Goal: Task Accomplishment & Management: Use online tool/utility

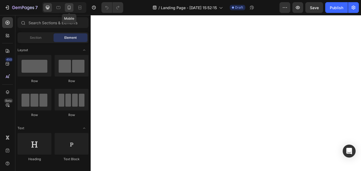
click at [69, 9] on icon at bounding box center [69, 8] width 1 height 1
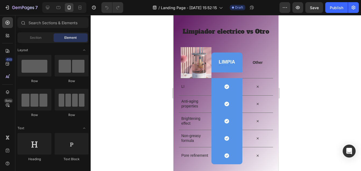
scroll to position [1365, 0]
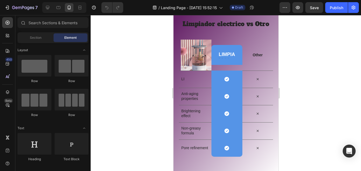
drag, startPoint x: 275, startPoint y: 30, endPoint x: 465, endPoint y: 156, distance: 227.8
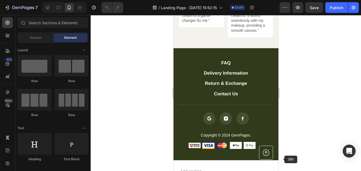
scroll to position [1883, 0]
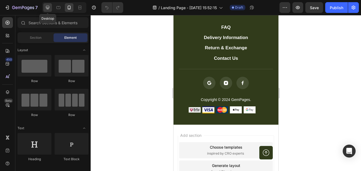
click at [45, 7] on icon at bounding box center [47, 7] width 5 height 5
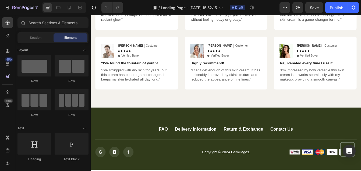
scroll to position [1631, 0]
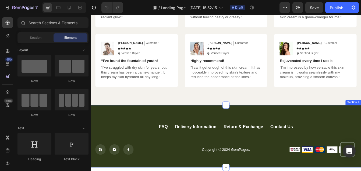
click at [361, 141] on div "FAQ Button Delivery Information Button Return & Exchange Button Contact Us Butt…" at bounding box center [252, 159] width 323 height 74
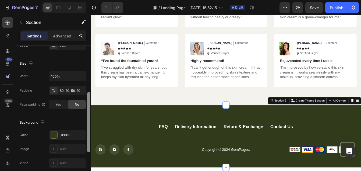
drag, startPoint x: 89, startPoint y: 79, endPoint x: 86, endPoint y: 125, distance: 46.4
click at [87, 125] on div at bounding box center [89, 116] width 4 height 141
click at [65, 133] on div "313B1B" at bounding box center [68, 134] width 16 height 5
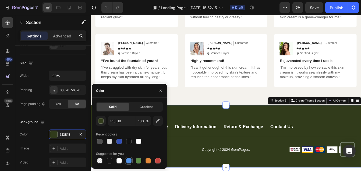
click at [127, 162] on div at bounding box center [128, 160] width 5 height 5
type input "5594E7"
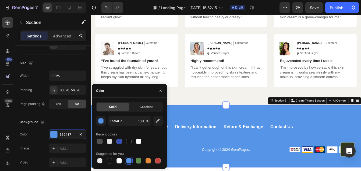
click at [229, 113] on div "Hear from Our Customers Heading Icon Icon Icon Icon Icon Icon List 2000+ Custom…" at bounding box center [252, 16] width 323 height 214
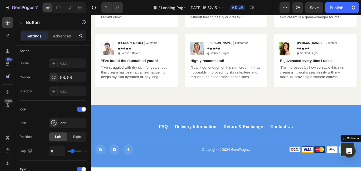
scroll to position [0, 0]
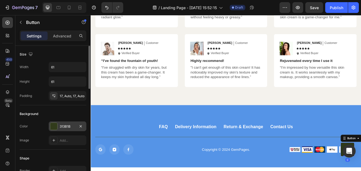
click at [55, 127] on div at bounding box center [53, 126] width 7 height 7
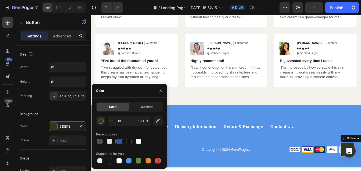
click at [117, 140] on div at bounding box center [119, 141] width 5 height 5
click at [156, 160] on div at bounding box center [157, 160] width 5 height 5
click at [113, 161] on div at bounding box center [109, 160] width 6 height 6
type input "151515"
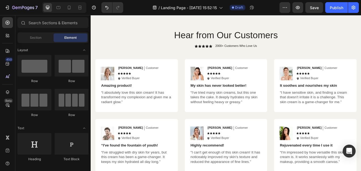
scroll to position [1533, 0]
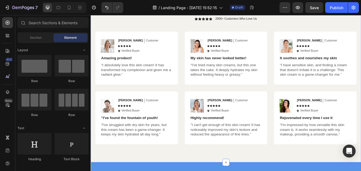
click at [342, 32] on div "Hear from Our Customers Heading Icon Icon Icon Icon Icon Icon List 2000+ Custom…" at bounding box center [252, 84] width 323 height 214
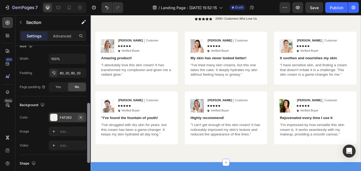
drag, startPoint x: 89, startPoint y: 50, endPoint x: 84, endPoint y: 107, distance: 57.0
click at [84, 107] on div "Layout Column width Change ratio Fit to content 12 Columns management Order 1 c…" at bounding box center [52, 116] width 75 height 141
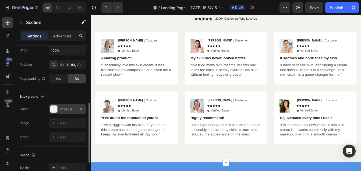
click at [64, 108] on div "F4F2ED" at bounding box center [68, 109] width 16 height 5
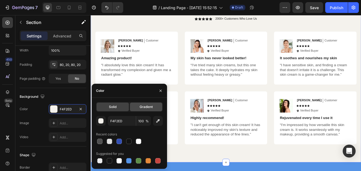
click at [144, 107] on span "Gradient" at bounding box center [146, 106] width 13 height 5
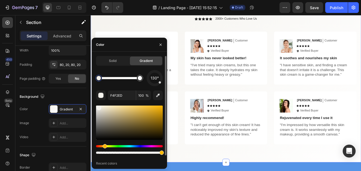
click at [151, 145] on div "Hue" at bounding box center [129, 146] width 67 height 2
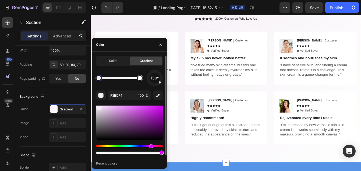
click at [156, 131] on div at bounding box center [129, 123] width 67 height 34
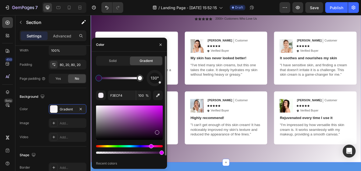
type input "35063D"
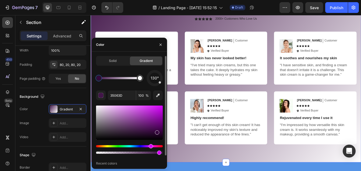
type input "93"
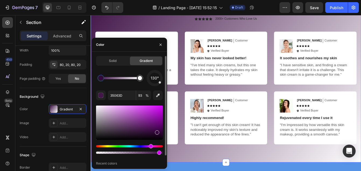
drag, startPoint x: 99, startPoint y: 79, endPoint x: 105, endPoint y: 79, distance: 6.2
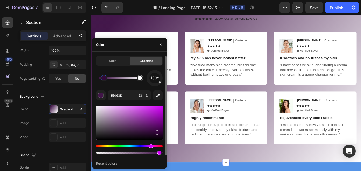
click at [103, 80] on div at bounding box center [104, 78] width 6 height 6
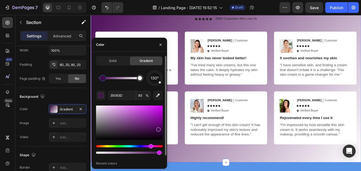
click at [158, 128] on div at bounding box center [158, 129] width 4 height 4
type input "480654"
click at [332, 14] on h2 "Hear from Our Customers" at bounding box center [252, 6] width 312 height 15
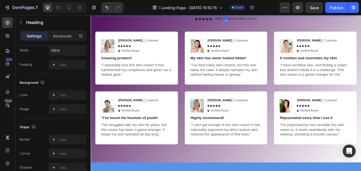
scroll to position [0, 0]
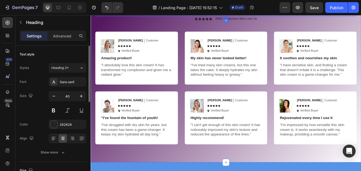
click at [327, 34] on div "Hear from Our Customers Heading 12 Icon Icon Icon Icon Icon Icon List 2000+ Cus…" at bounding box center [252, 84] width 323 height 214
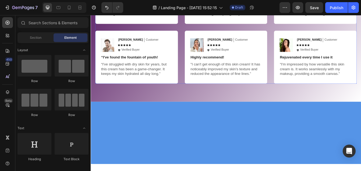
scroll to position [1422, 0]
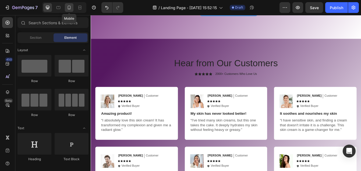
click at [71, 8] on icon at bounding box center [68, 7] width 5 height 5
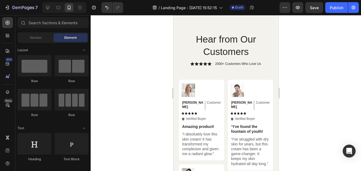
scroll to position [1377, 0]
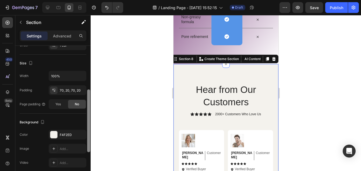
scroll to position [94, 0]
drag, startPoint x: 88, startPoint y: 75, endPoint x: 89, endPoint y: 118, distance: 42.3
click at [89, 118] on div at bounding box center [88, 119] width 3 height 63
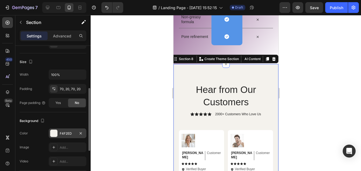
click at [60, 130] on div "F4F2ED" at bounding box center [68, 133] width 38 height 10
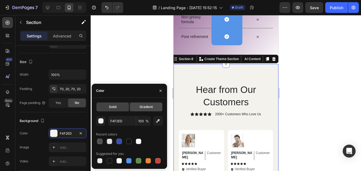
click at [151, 108] on span "Gradient" at bounding box center [146, 106] width 13 height 5
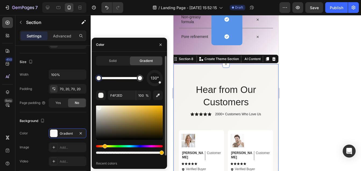
click at [153, 146] on div "Hue" at bounding box center [129, 146] width 67 height 2
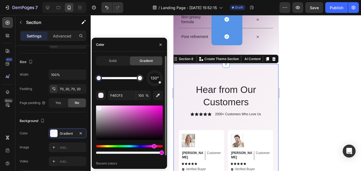
click at [157, 125] on div at bounding box center [129, 123] width 67 height 34
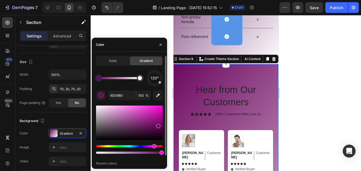
click at [159, 127] on div at bounding box center [158, 126] width 4 height 4
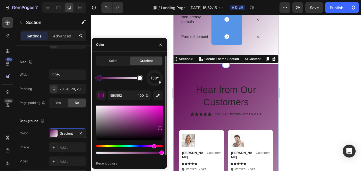
click at [159, 129] on div at bounding box center [160, 128] width 4 height 4
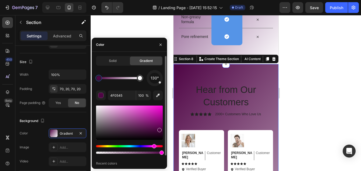
click at [157, 127] on div at bounding box center [129, 123] width 67 height 34
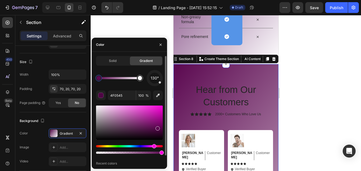
type input "5B0850"
click at [160, 152] on div at bounding box center [162, 152] width 4 height 4
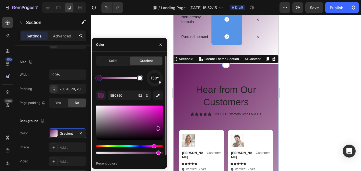
drag, startPoint x: 100, startPoint y: 83, endPoint x: 100, endPoint y: 79, distance: 4.6
click at [100, 79] on div at bounding box center [99, 78] width 4 height 4
click at [155, 152] on div at bounding box center [156, 152] width 4 height 4
type input "88"
drag, startPoint x: 157, startPoint y: 129, endPoint x: 158, endPoint y: 126, distance: 3.9
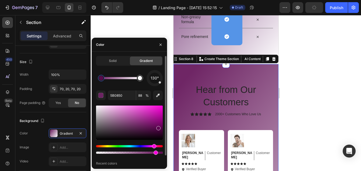
click at [158, 126] on div at bounding box center [158, 128] width 4 height 4
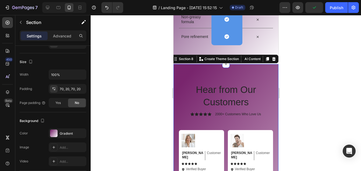
click at [307, 61] on div at bounding box center [226, 93] width 271 height 156
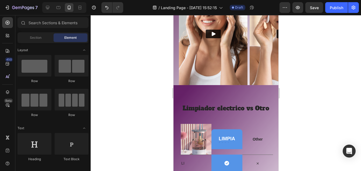
scroll to position [1283, 0]
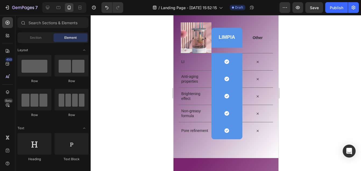
drag, startPoint x: 276, startPoint y: 122, endPoint x: 453, endPoint y: 140, distance: 178.0
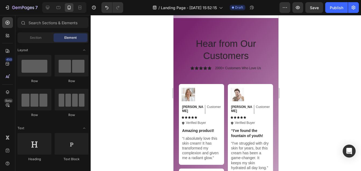
scroll to position [1526, 0]
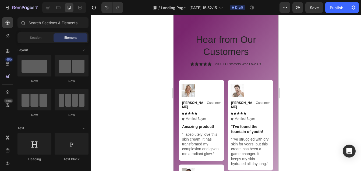
drag, startPoint x: 275, startPoint y: 124, endPoint x: 456, endPoint y: 147, distance: 181.8
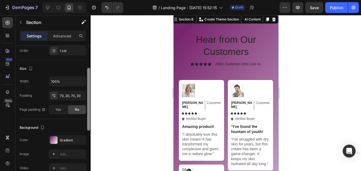
scroll to position [94, 0]
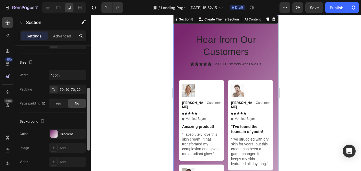
drag, startPoint x: 90, startPoint y: 88, endPoint x: 89, endPoint y: 130, distance: 42.0
click at [89, 130] on div at bounding box center [88, 119] width 3 height 63
click at [72, 135] on div "Gradient" at bounding box center [68, 134] width 16 height 5
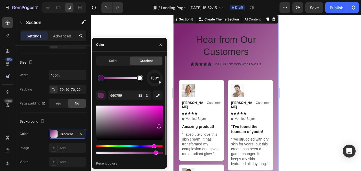
click at [158, 125] on div at bounding box center [159, 126] width 4 height 4
type input "6B075D"
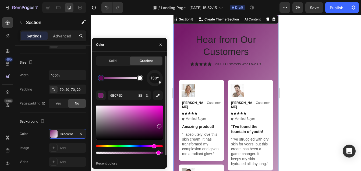
drag, startPoint x: 157, startPoint y: 135, endPoint x: 158, endPoint y: 153, distance: 18.1
click at [158, 153] on div at bounding box center [158, 152] width 4 height 4
type input "92"
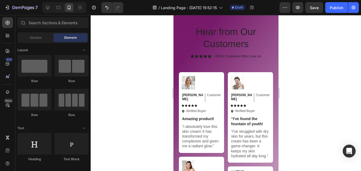
scroll to position [1526, 0]
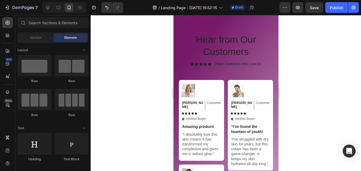
drag, startPoint x: 276, startPoint y: 127, endPoint x: 453, endPoint y: 145, distance: 177.8
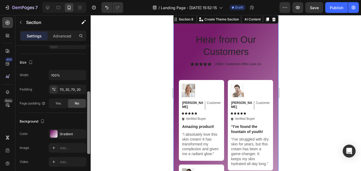
scroll to position [97, 0]
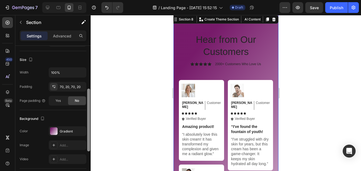
drag, startPoint x: 89, startPoint y: 72, endPoint x: 87, endPoint y: 115, distance: 43.4
click at [87, 115] on div at bounding box center [88, 120] width 3 height 63
click at [62, 130] on div "Gradient" at bounding box center [68, 131] width 16 height 5
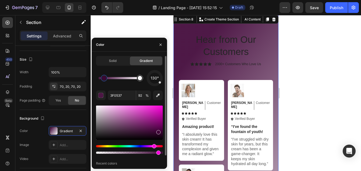
click at [158, 130] on div at bounding box center [158, 132] width 4 height 4
type input "47053E"
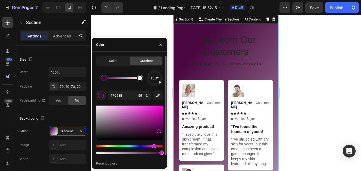
click at [160, 152] on div at bounding box center [162, 152] width 4 height 4
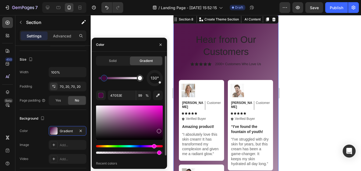
type input "93"
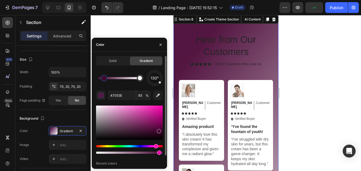
click at [155, 145] on div "Hue" at bounding box center [156, 146] width 4 height 4
click at [154, 146] on div "Hue" at bounding box center [156, 146] width 4 height 4
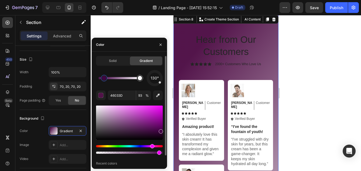
click at [152, 146] on div "Hue" at bounding box center [152, 146] width 4 height 4
click at [159, 129] on div at bounding box center [161, 131] width 4 height 4
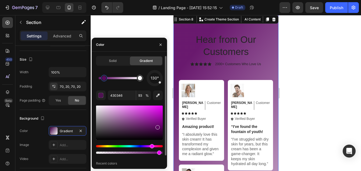
type input "5E0863"
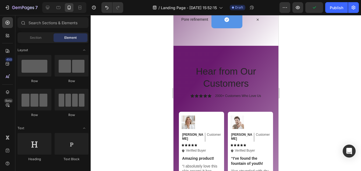
scroll to position [1498, 0]
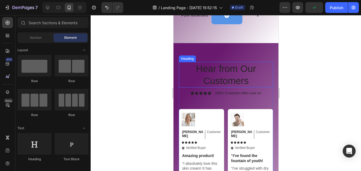
click at [183, 58] on div "Heading" at bounding box center [187, 58] width 15 height 5
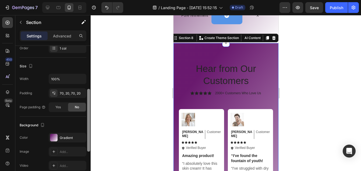
scroll to position [93, 0]
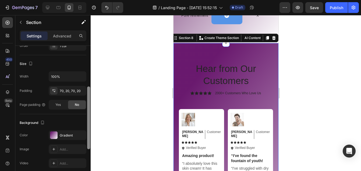
drag, startPoint x: 89, startPoint y: 75, endPoint x: 91, endPoint y: 116, distance: 41.5
click at [91, 0] on div "7 / Landing Page - [DATE] 15:52:15 Draft Preview Save Publish 450 Beta Sections…" at bounding box center [180, 0] width 361 height 0
click at [67, 133] on div "Gradient" at bounding box center [68, 135] width 16 height 5
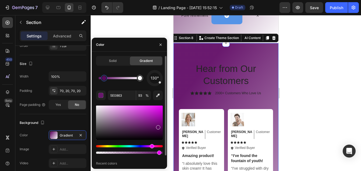
click at [156, 127] on div at bounding box center [158, 127] width 4 height 4
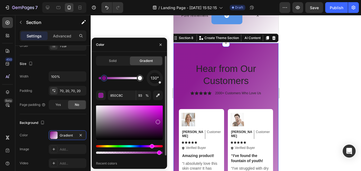
drag, startPoint x: 158, startPoint y: 123, endPoint x: 156, endPoint y: 128, distance: 5.4
click at [156, 124] on div at bounding box center [158, 122] width 4 height 4
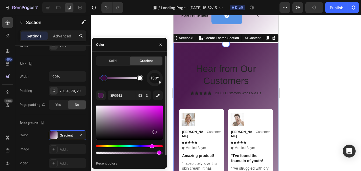
drag, startPoint x: 154, startPoint y: 133, endPoint x: 154, endPoint y: 129, distance: 3.5
click at [154, 130] on div at bounding box center [155, 132] width 4 height 4
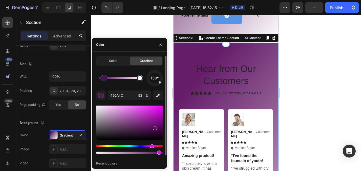
type input "5A0C5E"
click at [157, 152] on div at bounding box center [159, 152] width 4 height 4
type input "90"
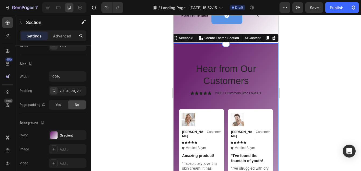
click at [297, 69] on div at bounding box center [226, 93] width 271 height 156
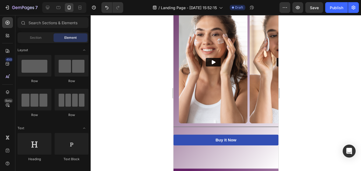
scroll to position [1316, 0]
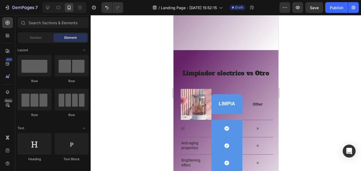
drag, startPoint x: 275, startPoint y: 128, endPoint x: 463, endPoint y: 156, distance: 190.0
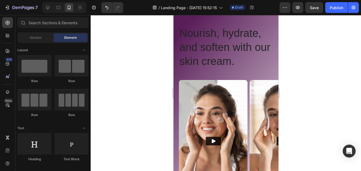
scroll to position [1138, 0]
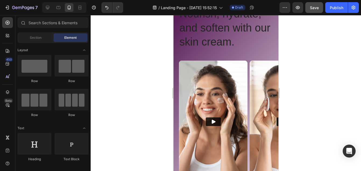
click at [314, 9] on span "Save" at bounding box center [314, 7] width 9 height 5
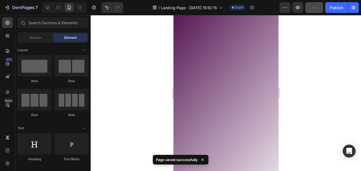
scroll to position [1553, 0]
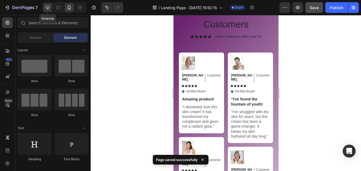
click at [48, 9] on icon at bounding box center [47, 7] width 3 height 3
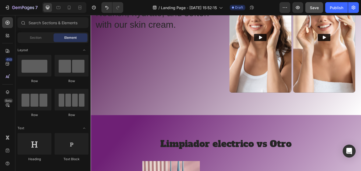
scroll to position [1020, 0]
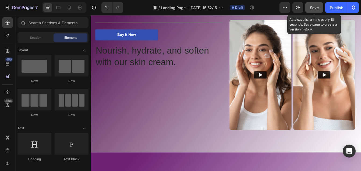
click at [316, 10] on span "Save" at bounding box center [314, 7] width 9 height 5
